Goal: Information Seeking & Learning: Learn about a topic

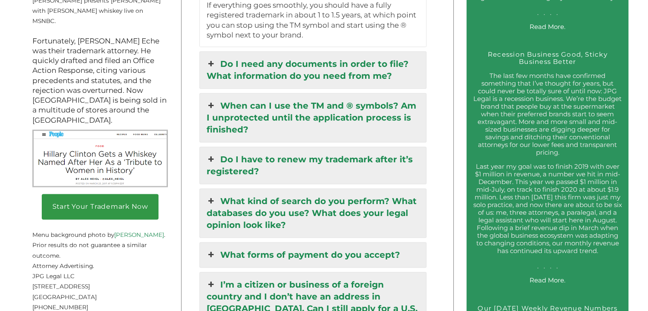
scroll to position [1235, 0]
click at [403, 72] on link "Do I need any documents in order to file? What information do you need from me?" at bounding box center [313, 70] width 226 height 37
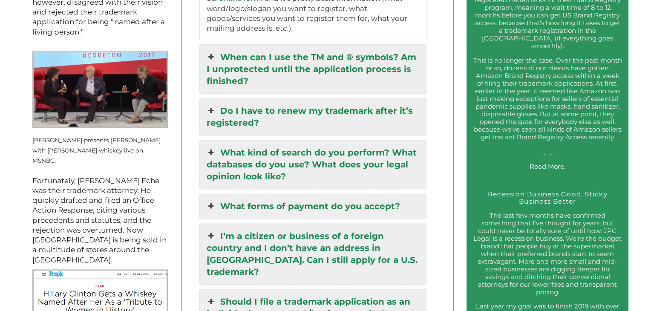
scroll to position [1095, 0]
click at [401, 103] on link "Do I have to renew my trademark after it’s registered?" at bounding box center [313, 116] width 226 height 37
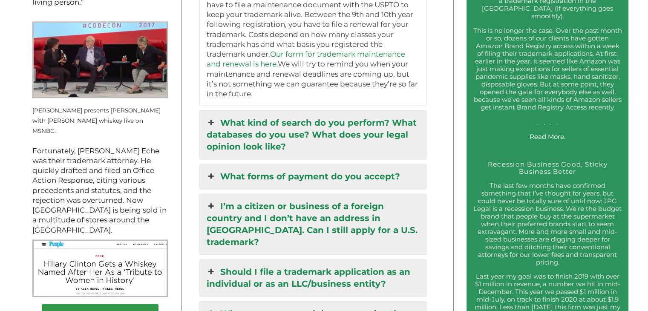
scroll to position [1126, 0]
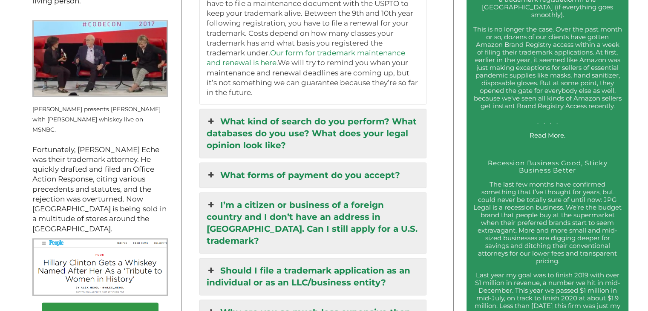
click at [390, 117] on link "What kind of search do you perform? What databases do you use? What does your l…" at bounding box center [313, 133] width 226 height 49
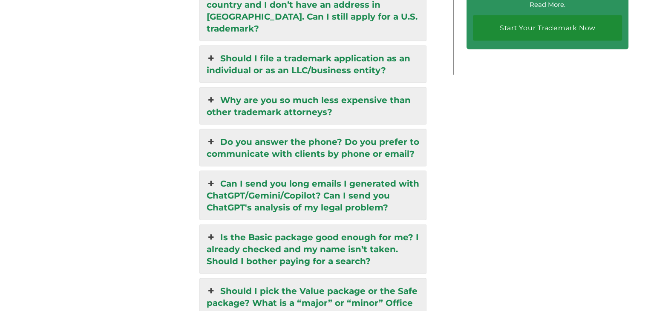
scroll to position [1837, 0]
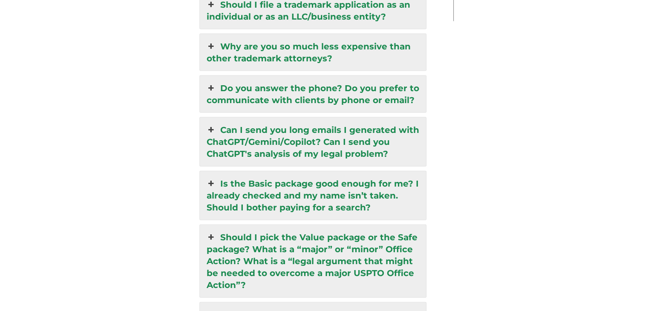
click at [387, 172] on link "Is the Basic package good enough for me? I already checked and my name isn’t ta…" at bounding box center [313, 195] width 226 height 49
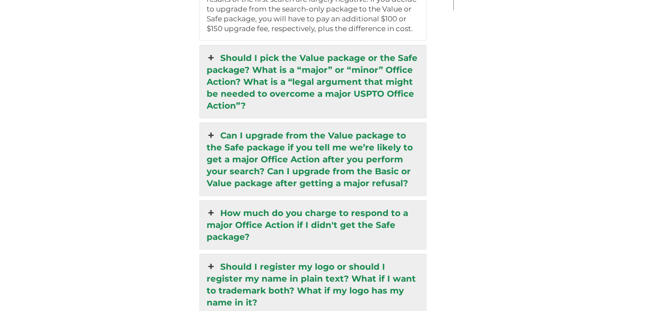
scroll to position [1900, 0]
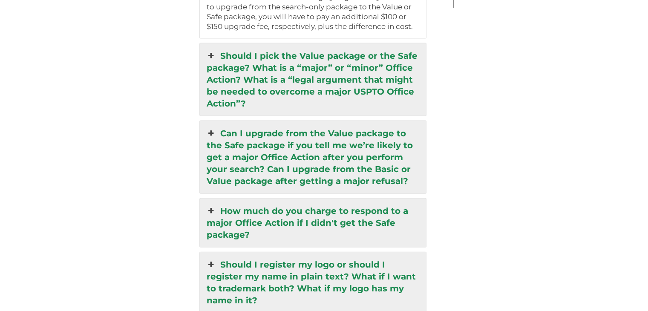
click at [400, 152] on link "Can I upgrade from the Value package to the Safe package if you tell me we’re l…" at bounding box center [313, 157] width 226 height 72
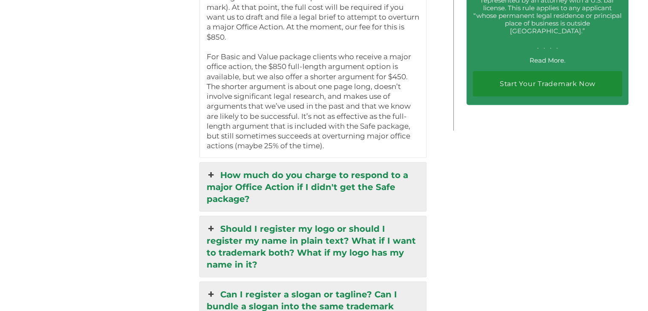
scroll to position [1778, 0]
click at [372, 162] on link "How much do you charge to respond to a major Office Action if I didn't get the …" at bounding box center [313, 186] width 226 height 49
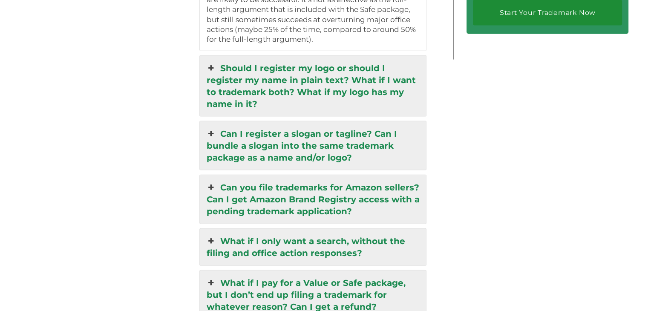
scroll to position [1849, 0]
click at [393, 133] on link "Can I register a slogan or tagline? Can I bundle a slogan into the same tradema…" at bounding box center [313, 144] width 226 height 49
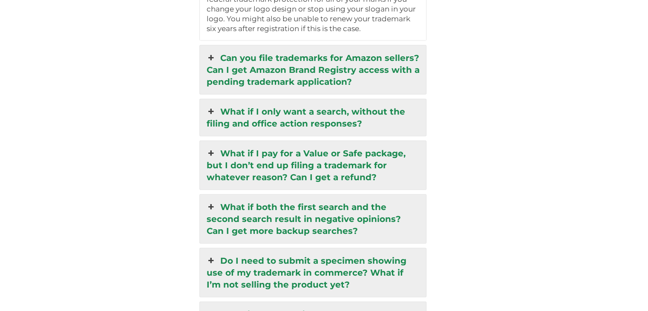
scroll to position [1950, 0]
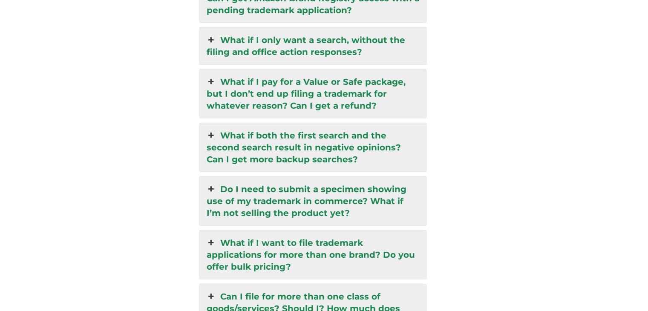
click at [390, 130] on link "What if both the first search and the second search result in negative opinions…" at bounding box center [313, 147] width 226 height 49
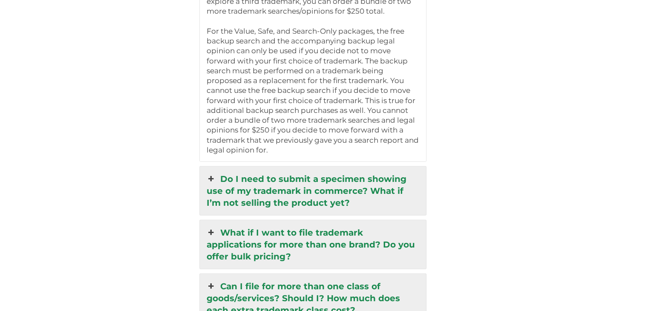
scroll to position [2062, 0]
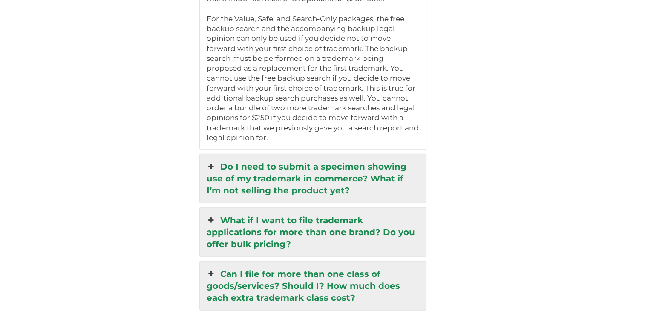
click at [367, 163] on link "Do I need to submit a specimen showing use of my trademark in commerce? What if…" at bounding box center [313, 178] width 226 height 49
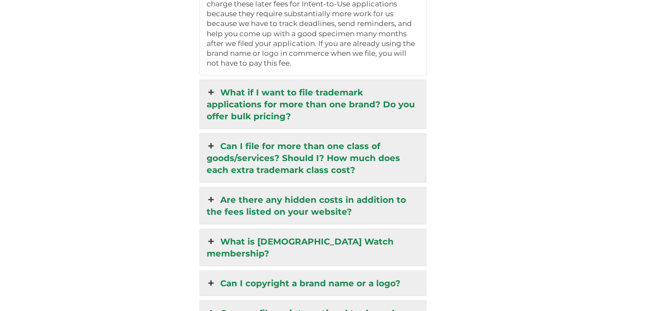
scroll to position [2251, 0]
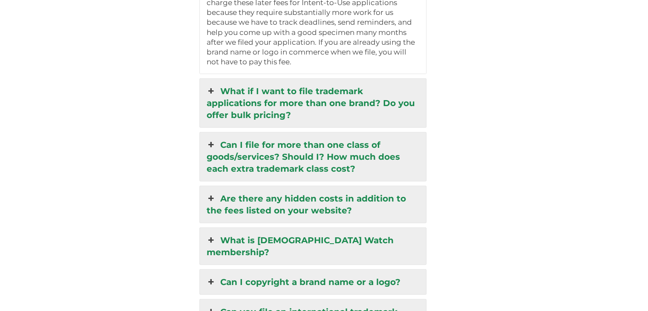
click at [384, 270] on link "Can I copyright a brand name or a logo?" at bounding box center [313, 282] width 226 height 25
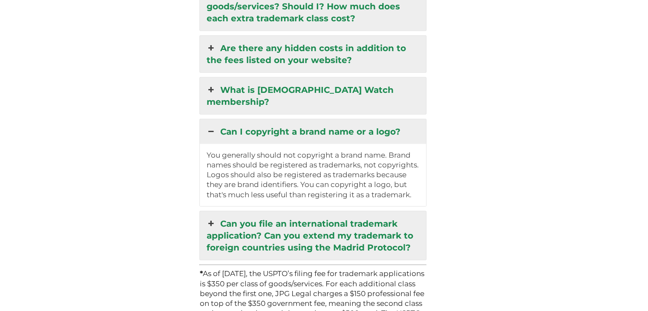
scroll to position [2151, 0]
click at [382, 78] on link "What is MarkHound Watch membership?" at bounding box center [313, 96] width 226 height 37
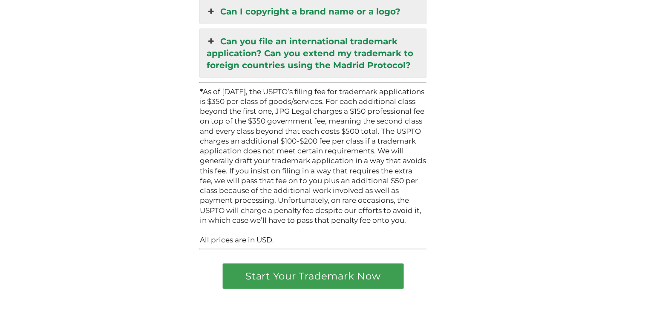
scroll to position [2383, 0]
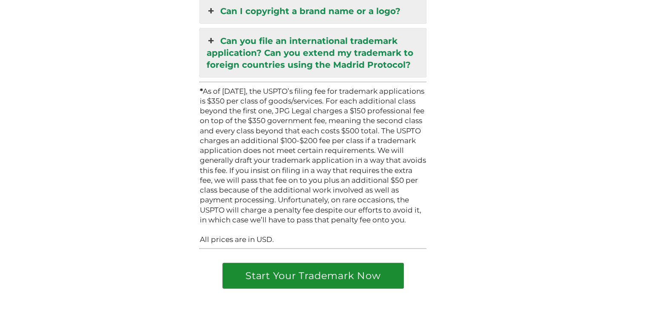
click at [370, 263] on link "Start Your Trademark Now" at bounding box center [313, 275] width 181 height 25
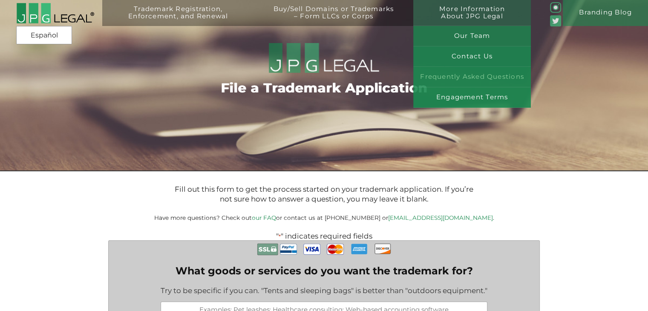
click at [465, 75] on link "Frequently Asked Questions" at bounding box center [472, 77] width 118 height 20
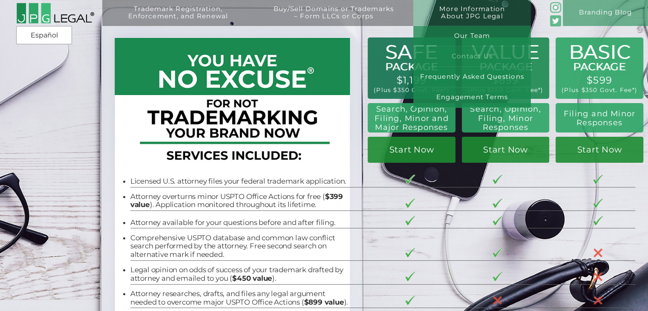
click at [476, 56] on link "Contact Us" at bounding box center [472, 56] width 118 height 20
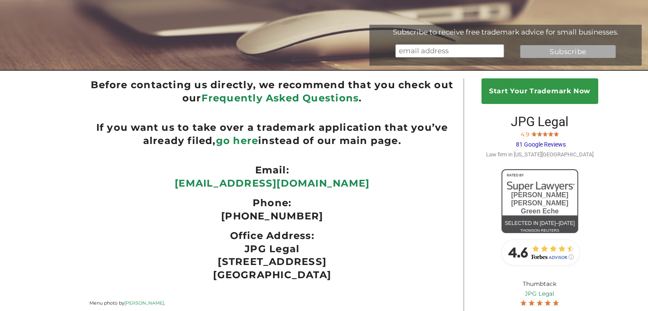
scroll to position [101, 0]
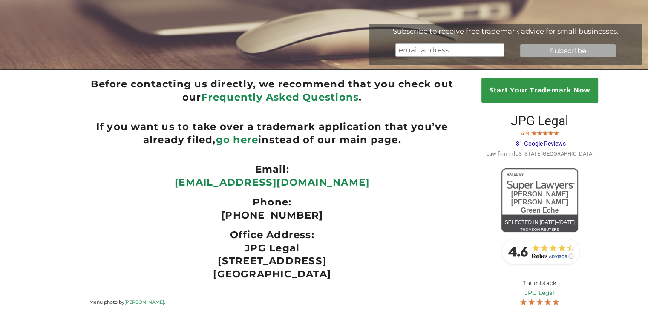
click at [236, 141] on b "go here" at bounding box center [237, 140] width 43 height 12
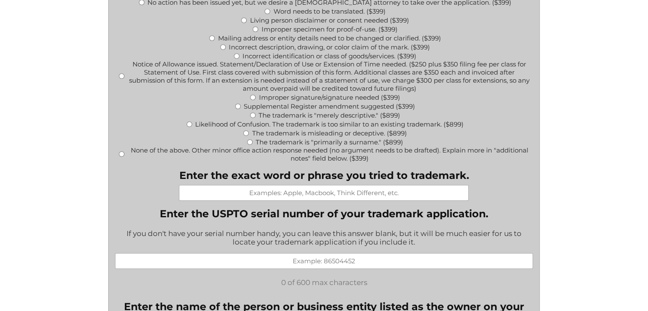
scroll to position [439, 0]
